Goal: Task Accomplishment & Management: Use online tool/utility

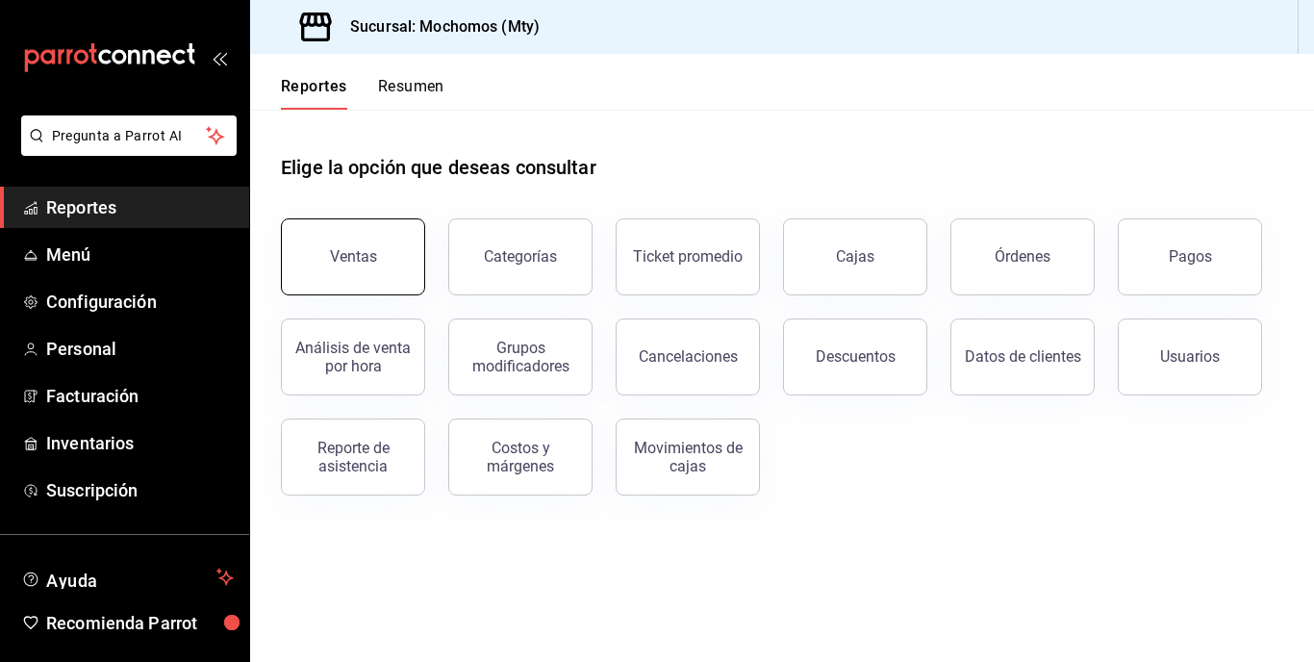
click at [384, 265] on button "Ventas" at bounding box center [353, 256] width 144 height 77
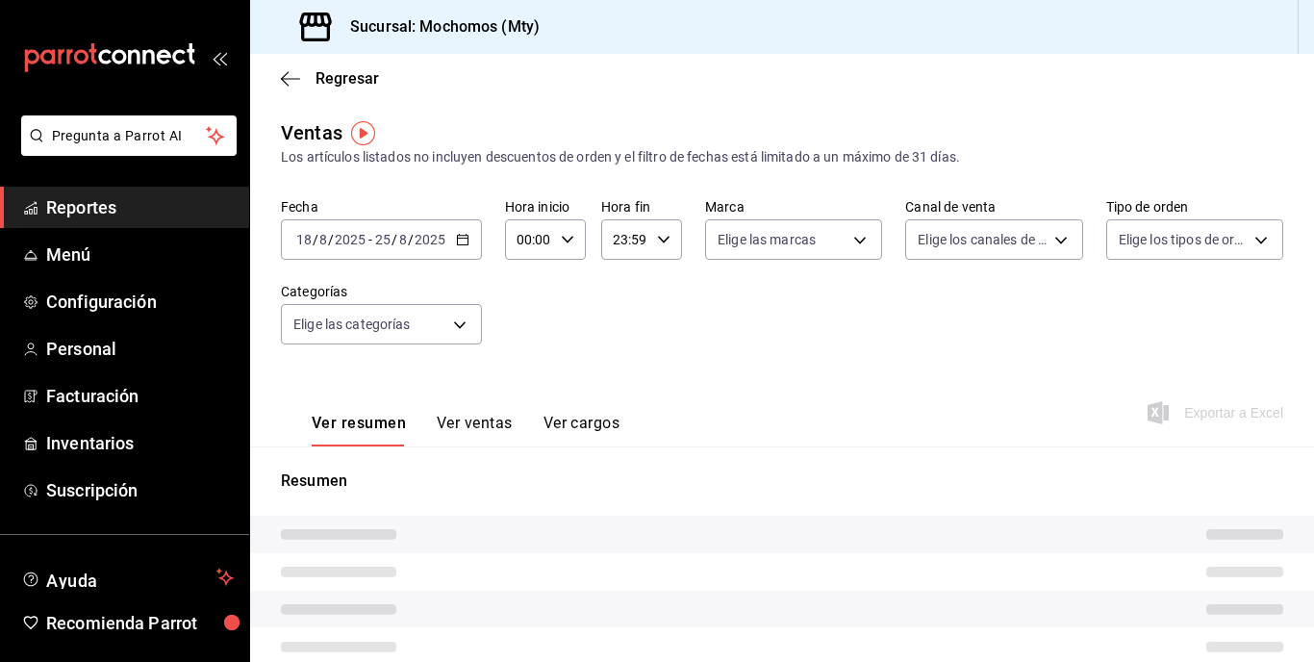
type input "05:00"
type input "05:59"
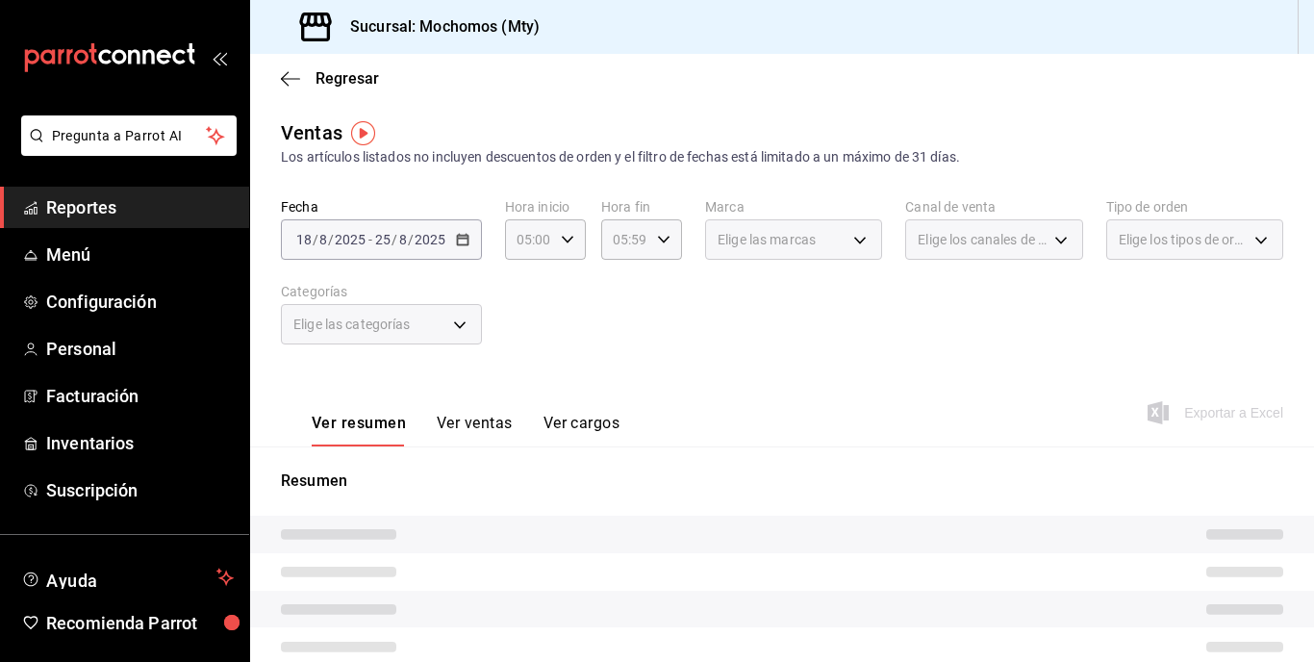
click at [465, 164] on div "Los artículos listados no incluyen descuentos de orden y el filtro de fechas es…" at bounding box center [782, 157] width 1002 height 20
click at [538, 146] on div "Ventas Los artículos listados no incluyen descuentos de orden y el filtro de fe…" at bounding box center [782, 142] width 1002 height 49
click at [744, 333] on div "Fecha [DATE] [DATE] - [DATE] [DATE] Hora inicio 05:00 Hora inicio Hora fin 05:5…" at bounding box center [782, 282] width 1002 height 169
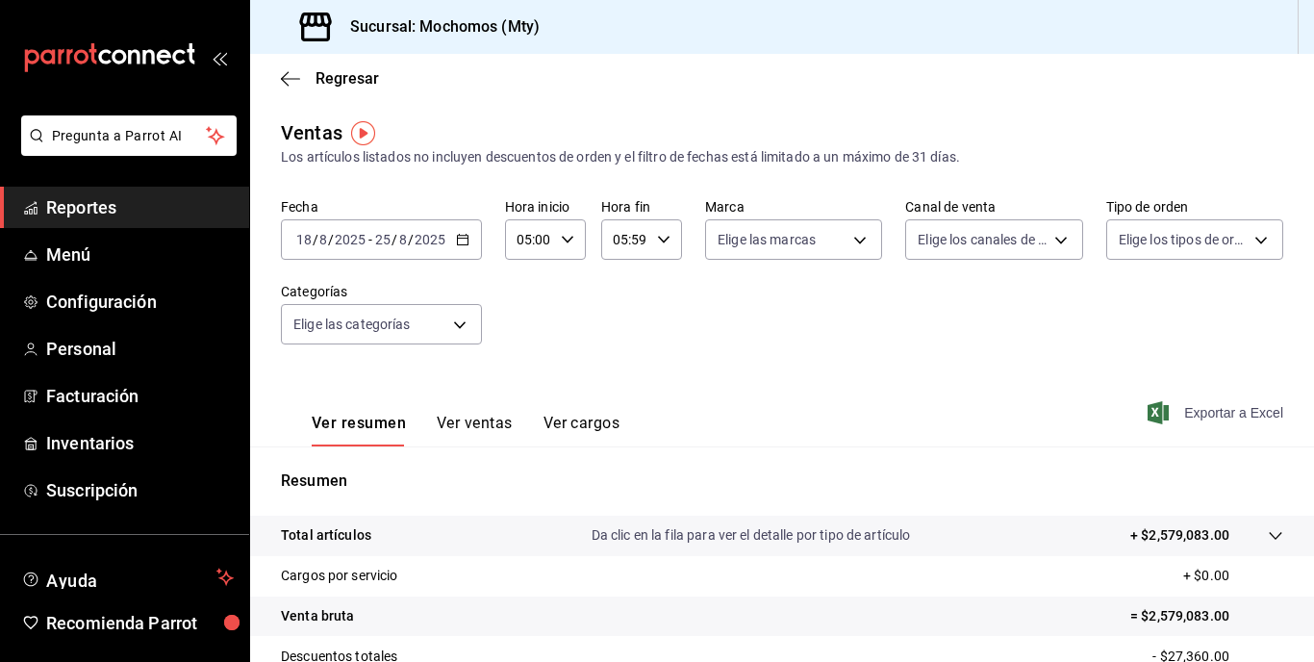
click at [1184, 415] on span "Exportar a Excel" at bounding box center [1217, 412] width 132 height 23
